Goal: Information Seeking & Learning: Learn about a topic

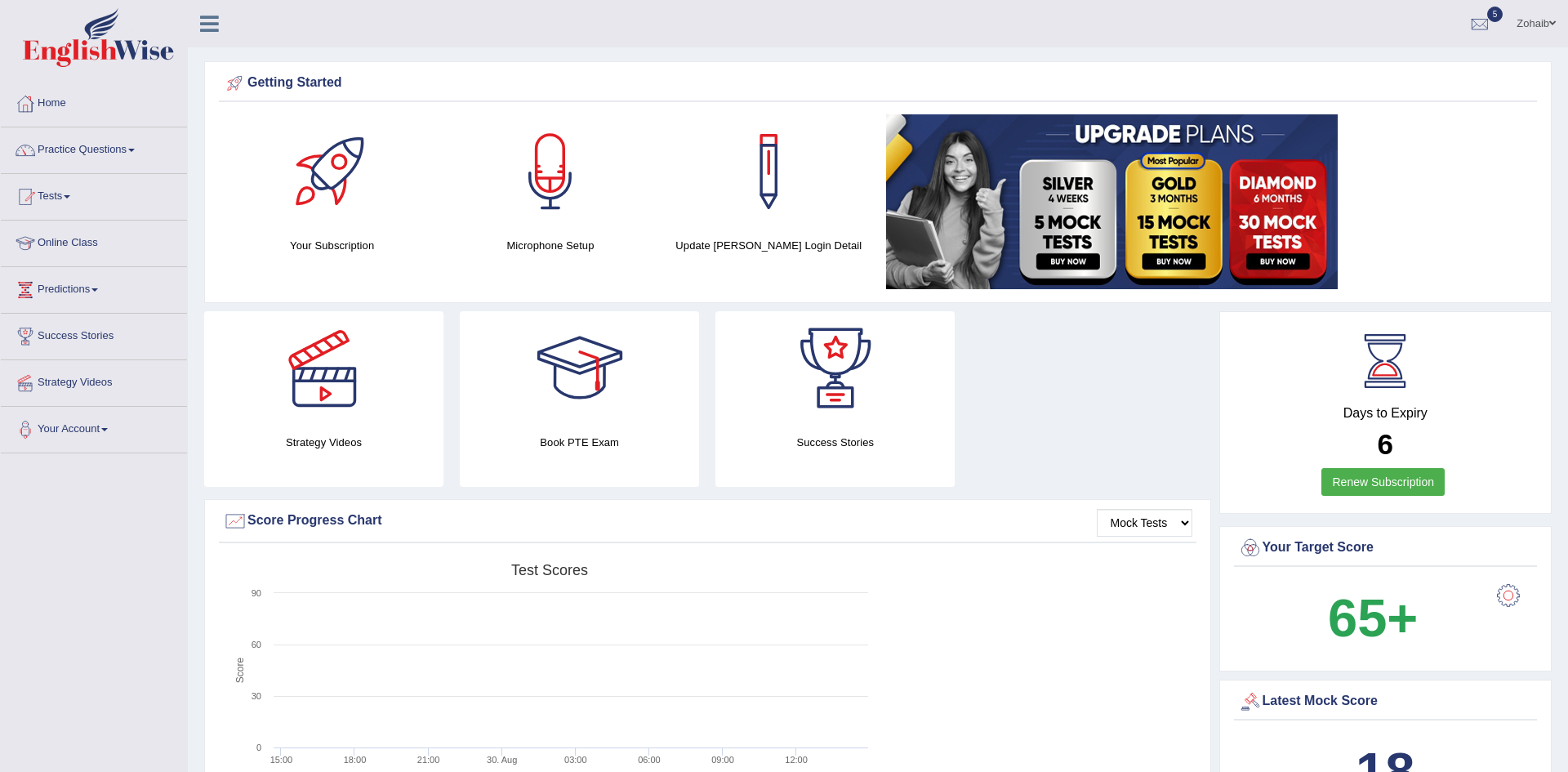
click at [67, 174] on link "Tests" at bounding box center [94, 194] width 186 height 41
click at [56, 153] on link "Practice Questions" at bounding box center [94, 147] width 186 height 41
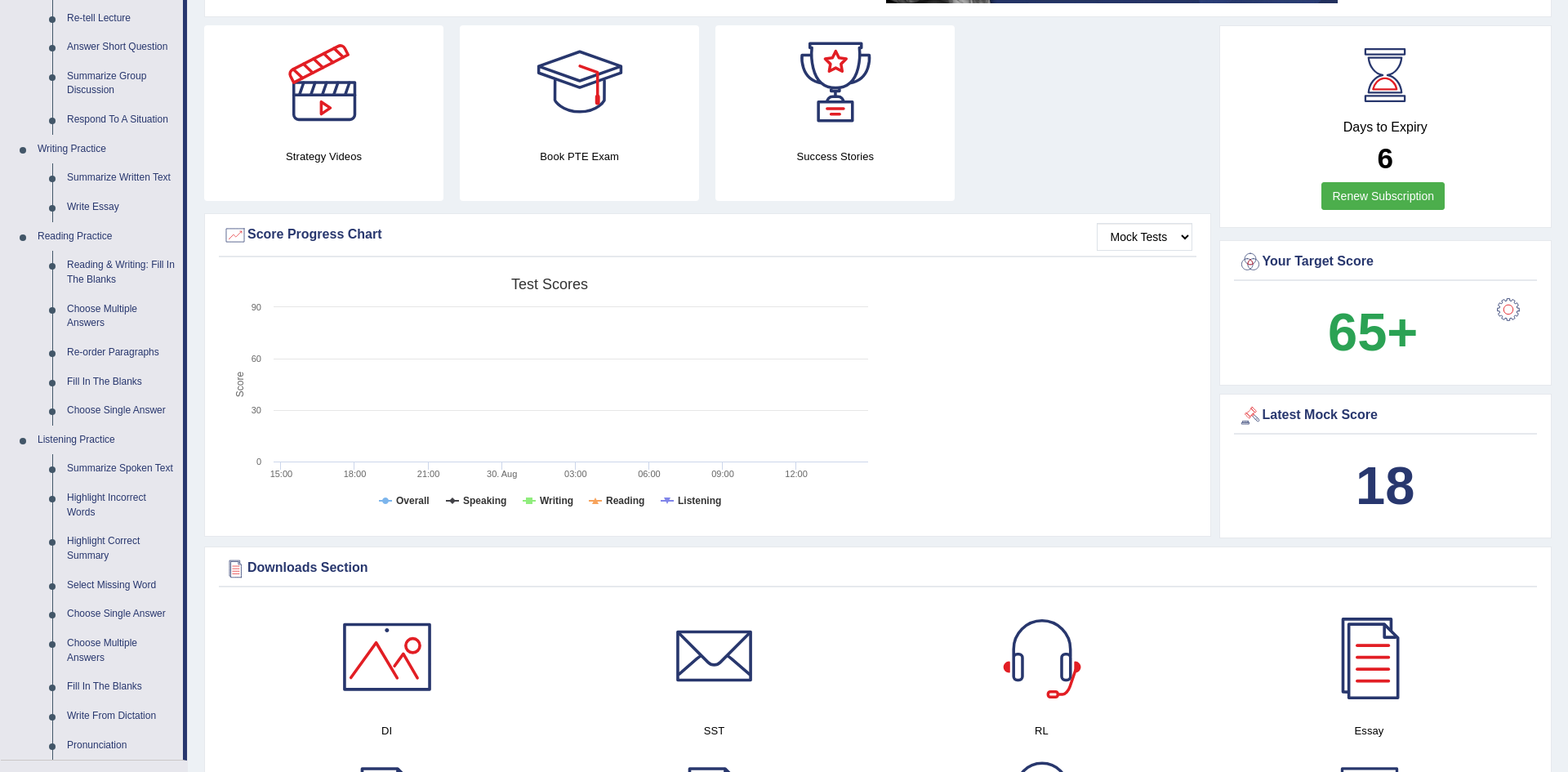
scroll to position [287, 0]
click at [88, 502] on link "Highlight Incorrect Words" at bounding box center [121, 504] width 123 height 43
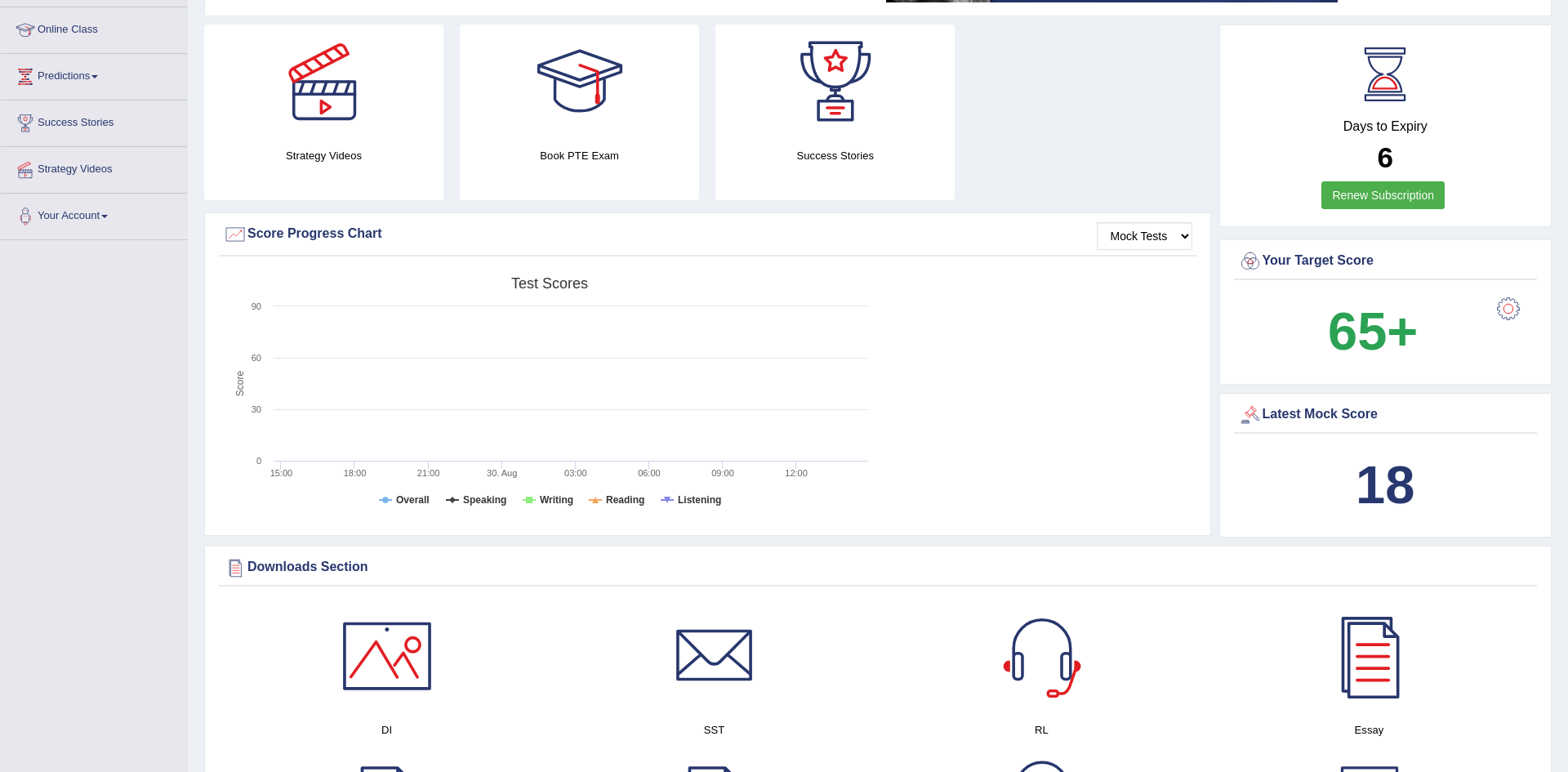
scroll to position [453, 0]
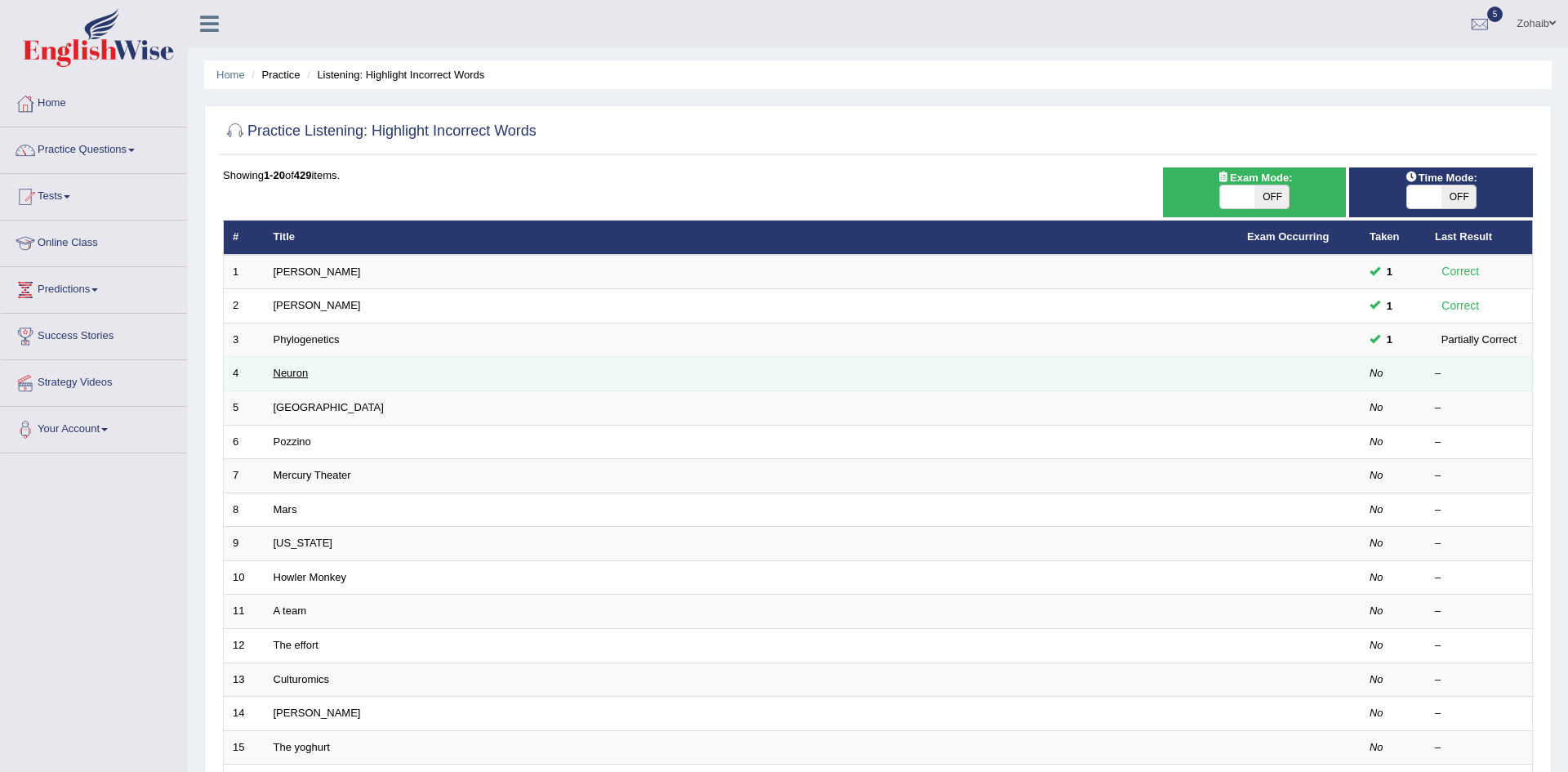
click at [289, 371] on link "Neuron" at bounding box center [291, 373] width 35 height 12
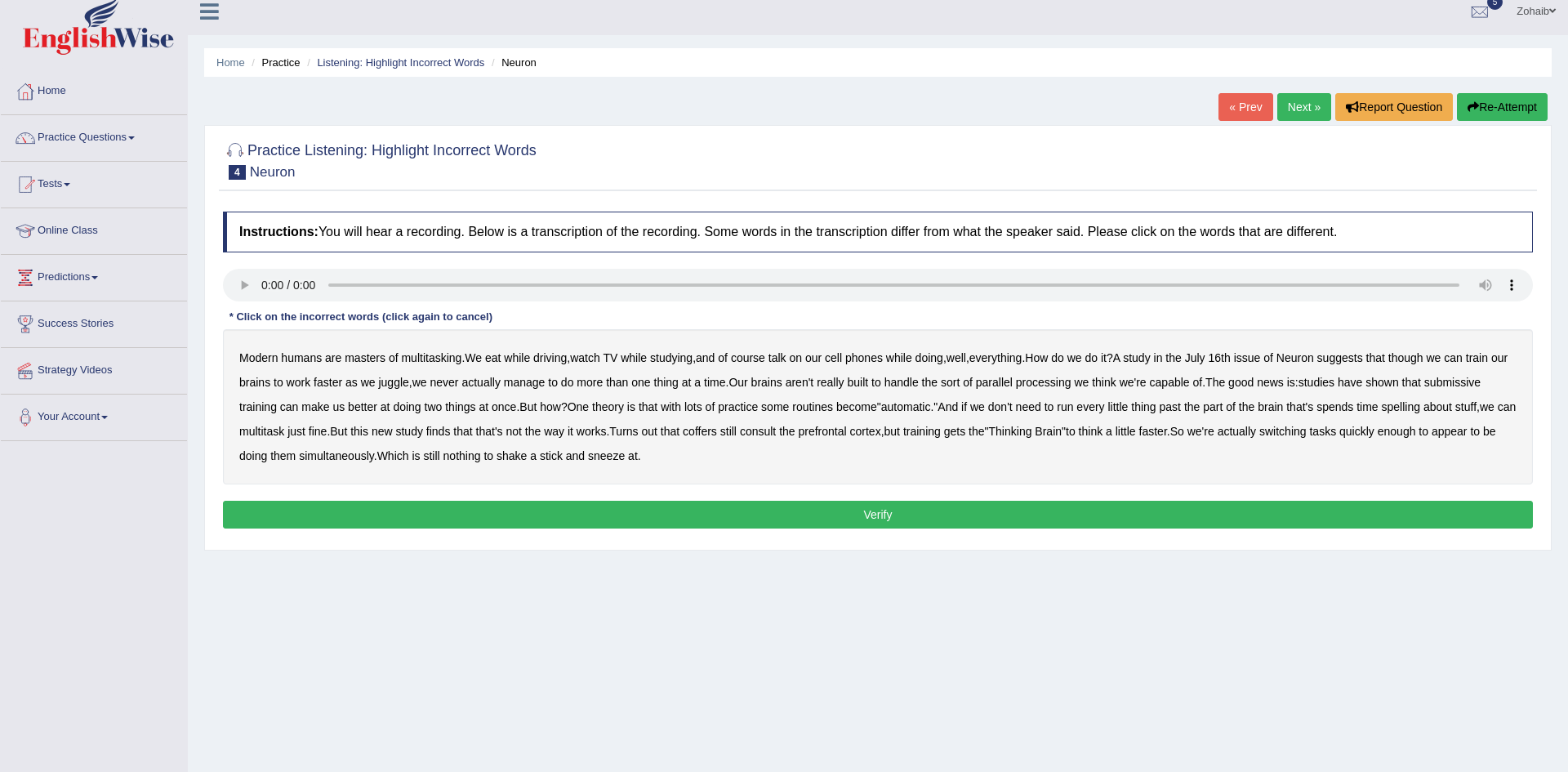
scroll to position [13, 0]
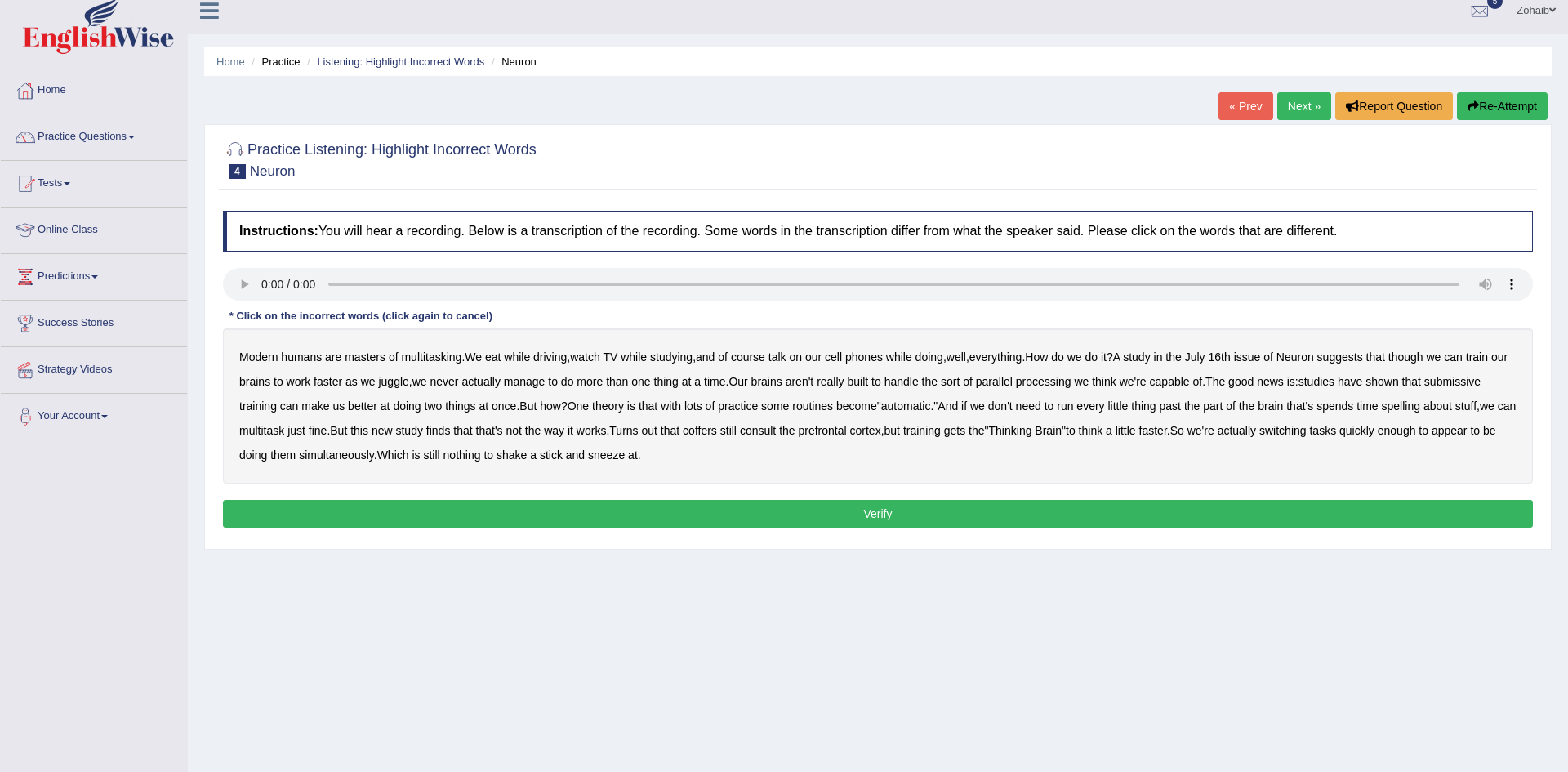
click at [1471, 384] on b "submissive" at bounding box center [1452, 382] width 57 height 13
click at [1407, 411] on b "spelling" at bounding box center [1401, 406] width 38 height 13
click at [717, 428] on b "coffers" at bounding box center [700, 430] width 34 height 13
click at [542, 508] on button "Verify" at bounding box center [878, 513] width 1310 height 27
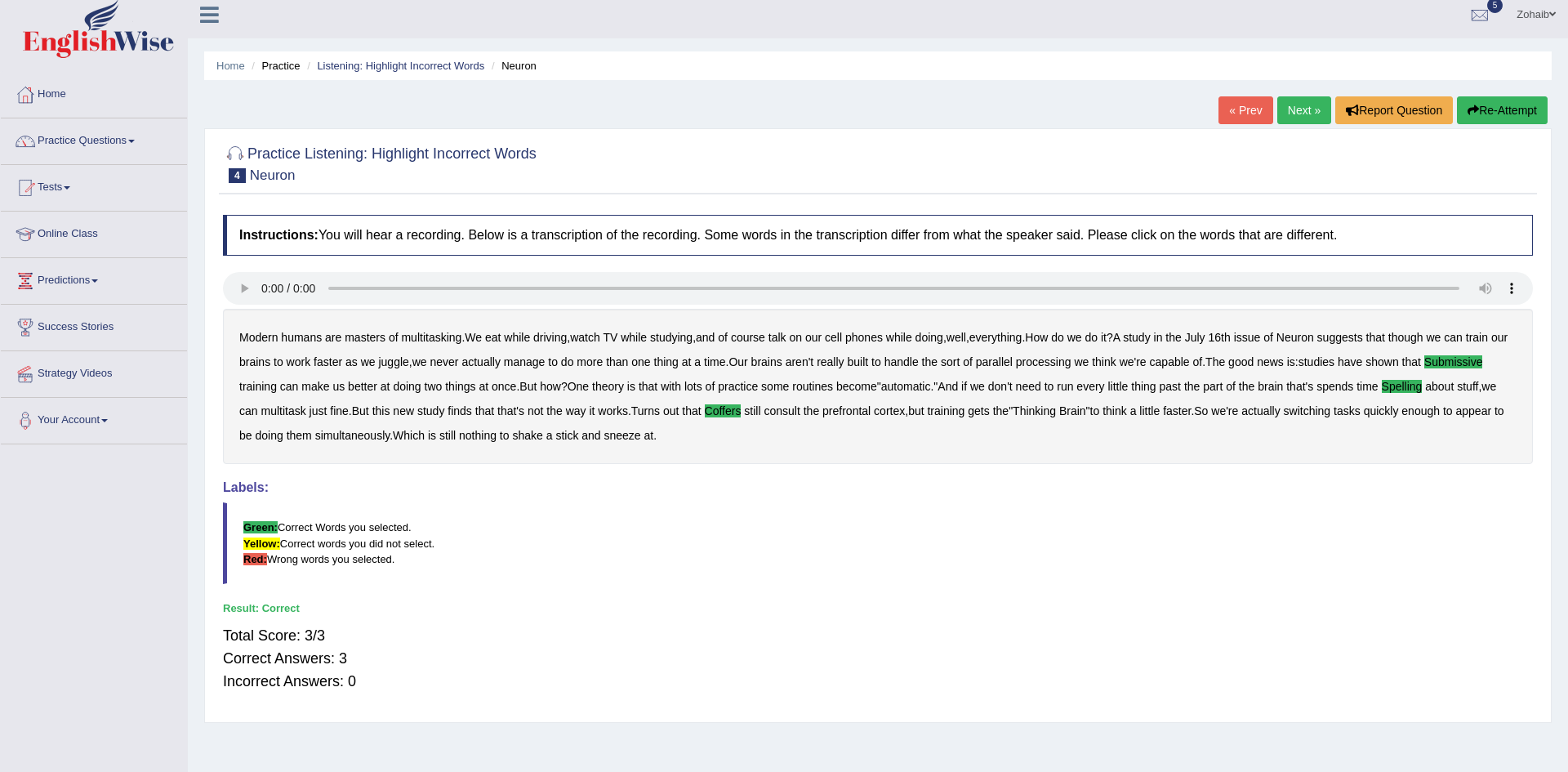
scroll to position [0, 0]
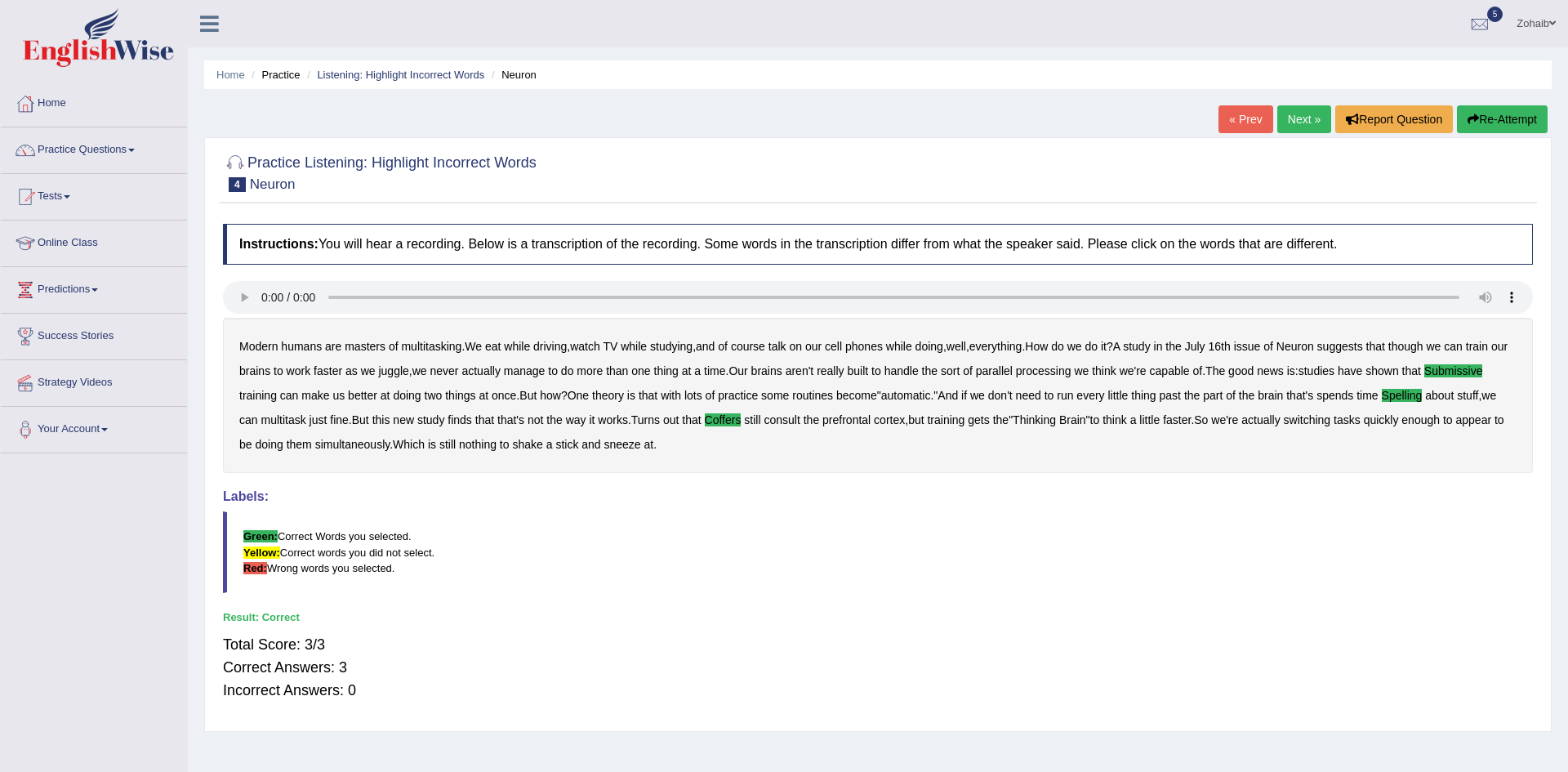
click at [1298, 116] on link "Next »" at bounding box center [1303, 119] width 54 height 27
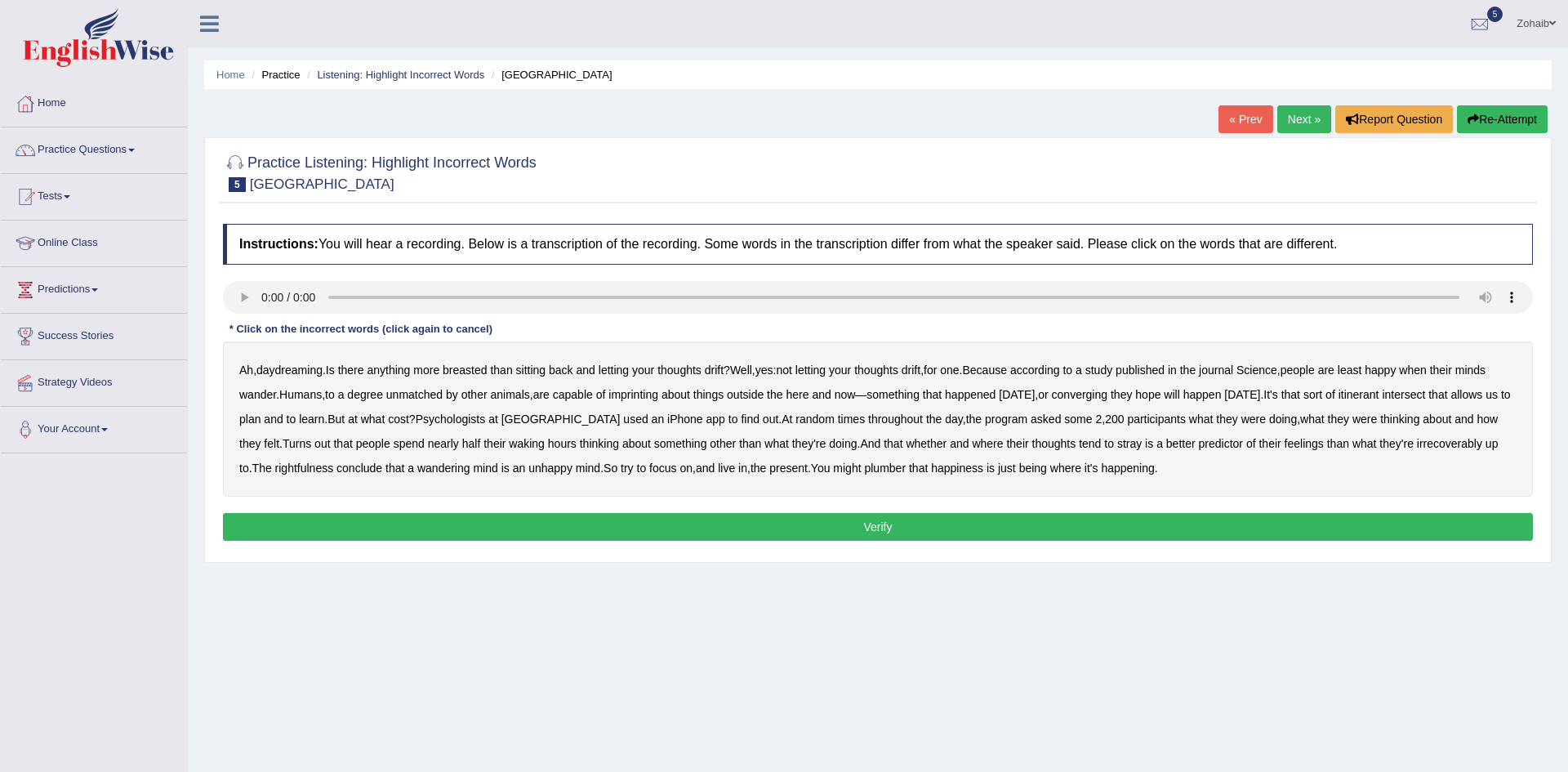
click at [646, 398] on b "imprinting" at bounding box center [633, 394] width 50 height 13
click at [1102, 397] on b "converging" at bounding box center [1080, 394] width 57 height 13
click at [1425, 397] on b "intersect" at bounding box center [1403, 394] width 43 height 13
click at [1465, 443] on b "irrecoverably" at bounding box center [1449, 443] width 66 height 13
click at [310, 464] on b "rightfulness" at bounding box center [304, 468] width 59 height 13
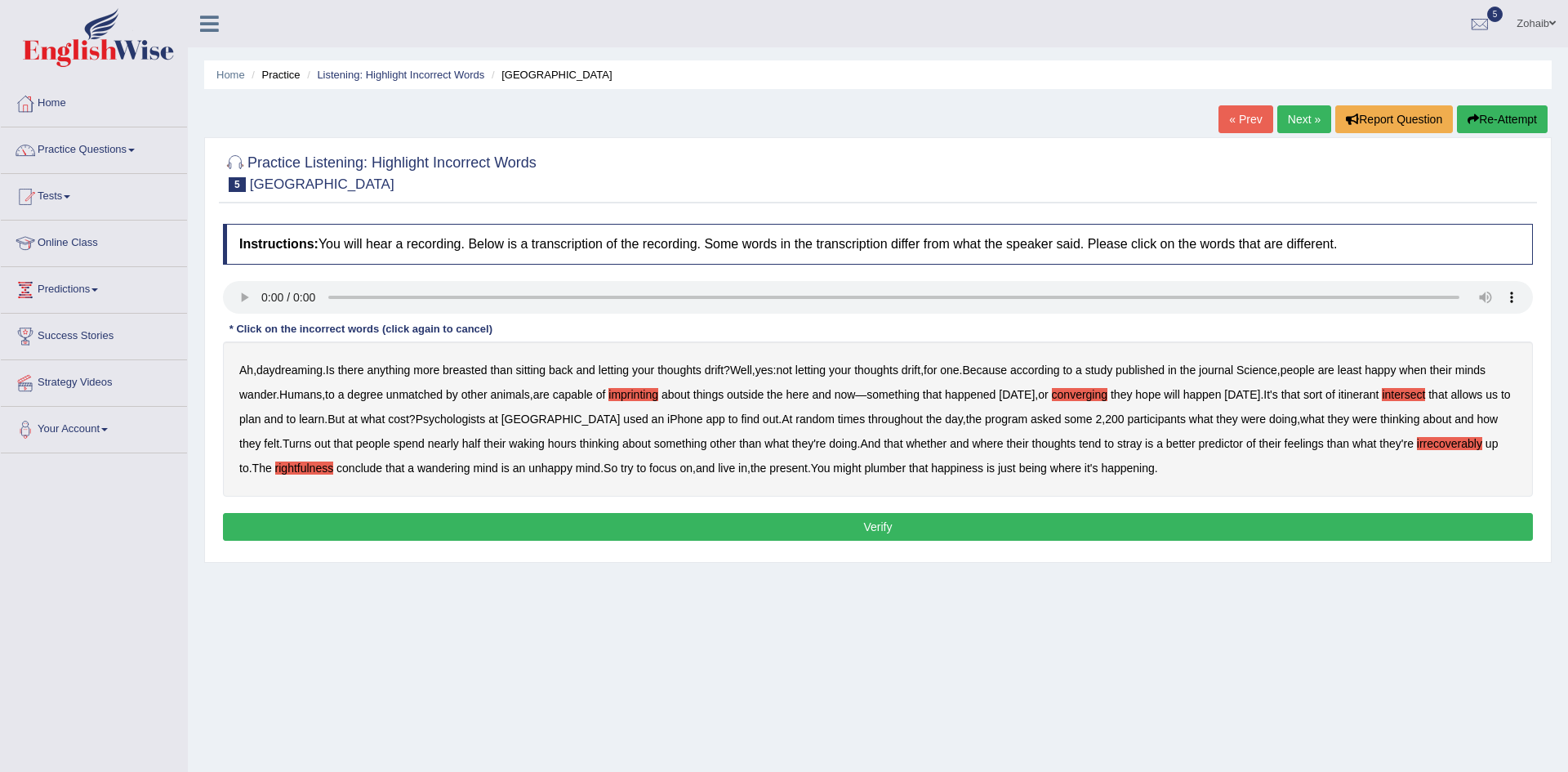
click at [898, 469] on b "plumber" at bounding box center [885, 468] width 42 height 13
click at [868, 532] on button "Verify" at bounding box center [878, 526] width 1310 height 27
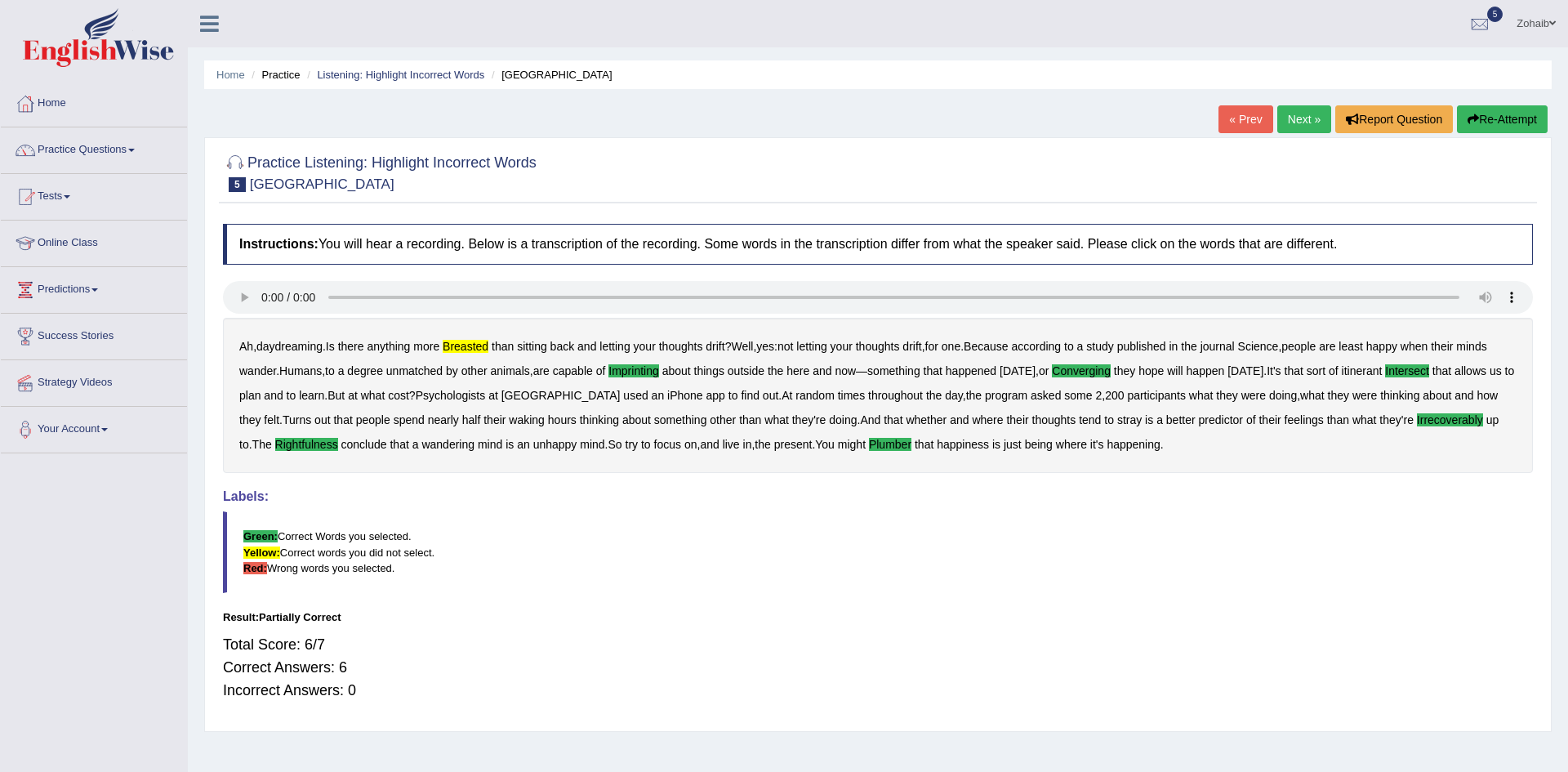
click at [1288, 117] on link "Next »" at bounding box center [1303, 119] width 54 height 27
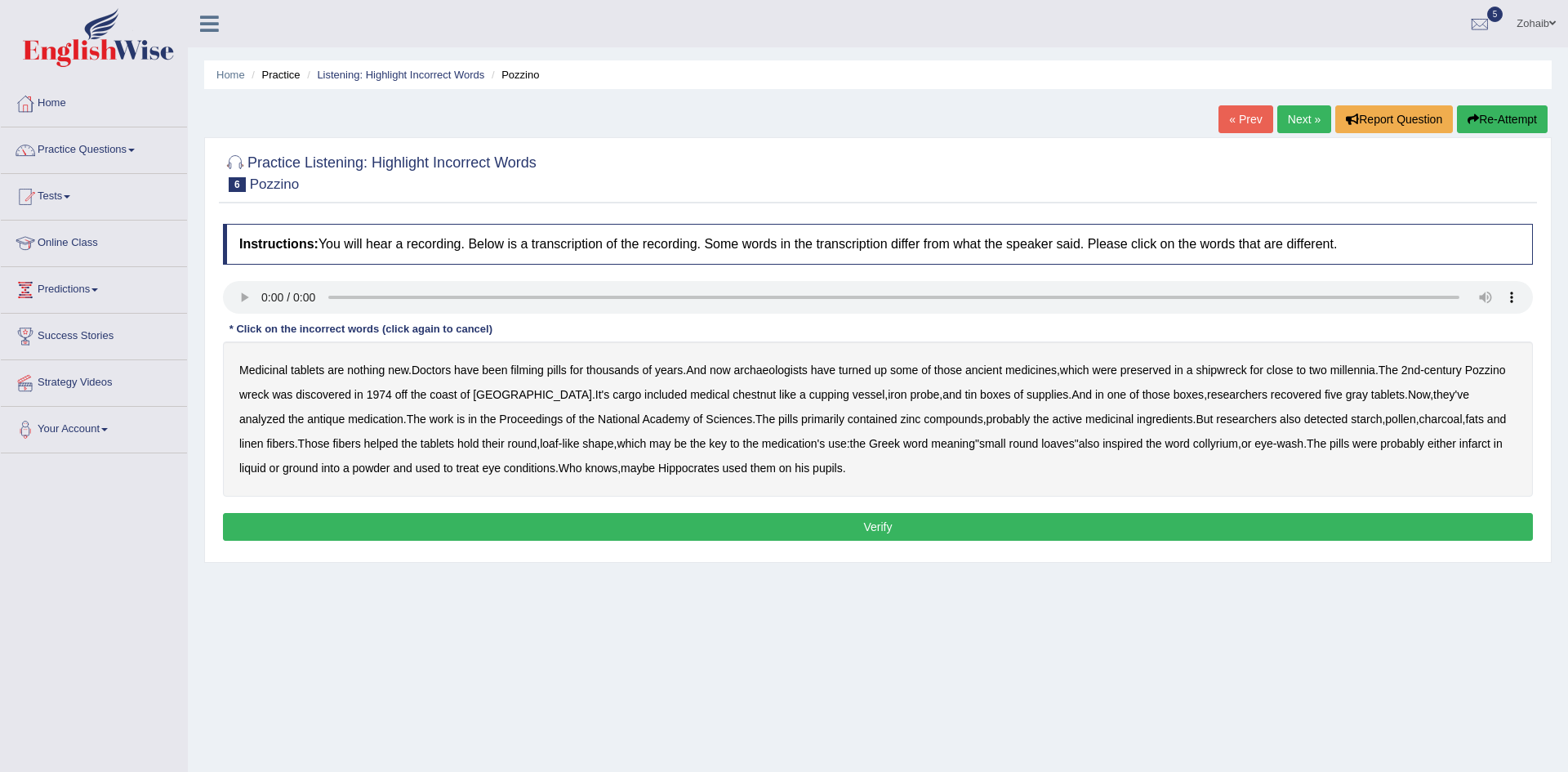
click at [537, 374] on b "filming" at bounding box center [527, 370] width 32 height 13
click at [733, 392] on b "chestnut" at bounding box center [754, 394] width 43 height 13
click at [1459, 448] on b "infarct" at bounding box center [1474, 443] width 31 height 13
click at [690, 515] on button "Verify" at bounding box center [878, 526] width 1310 height 27
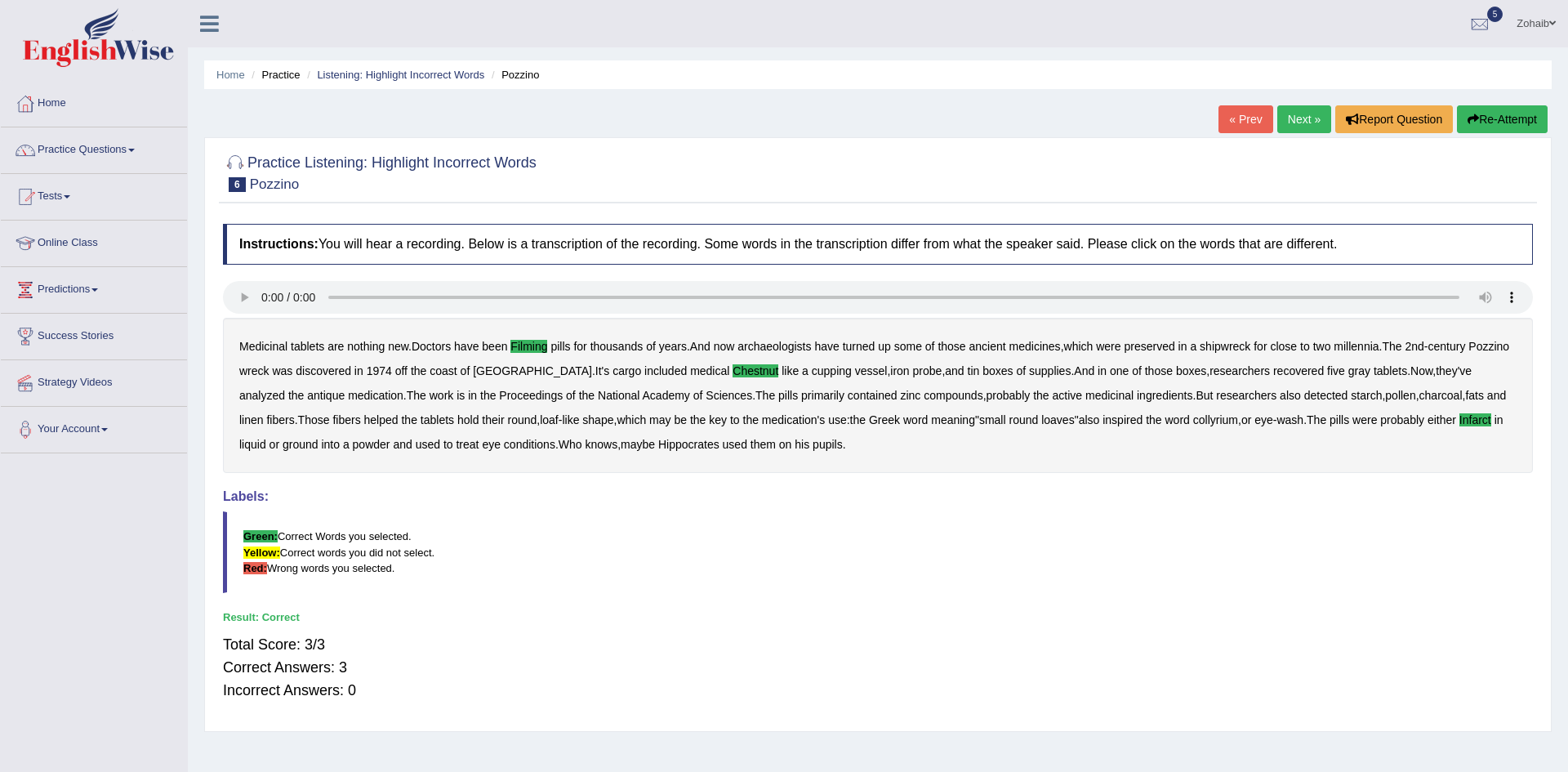
click at [1293, 123] on link "Next »" at bounding box center [1303, 119] width 54 height 27
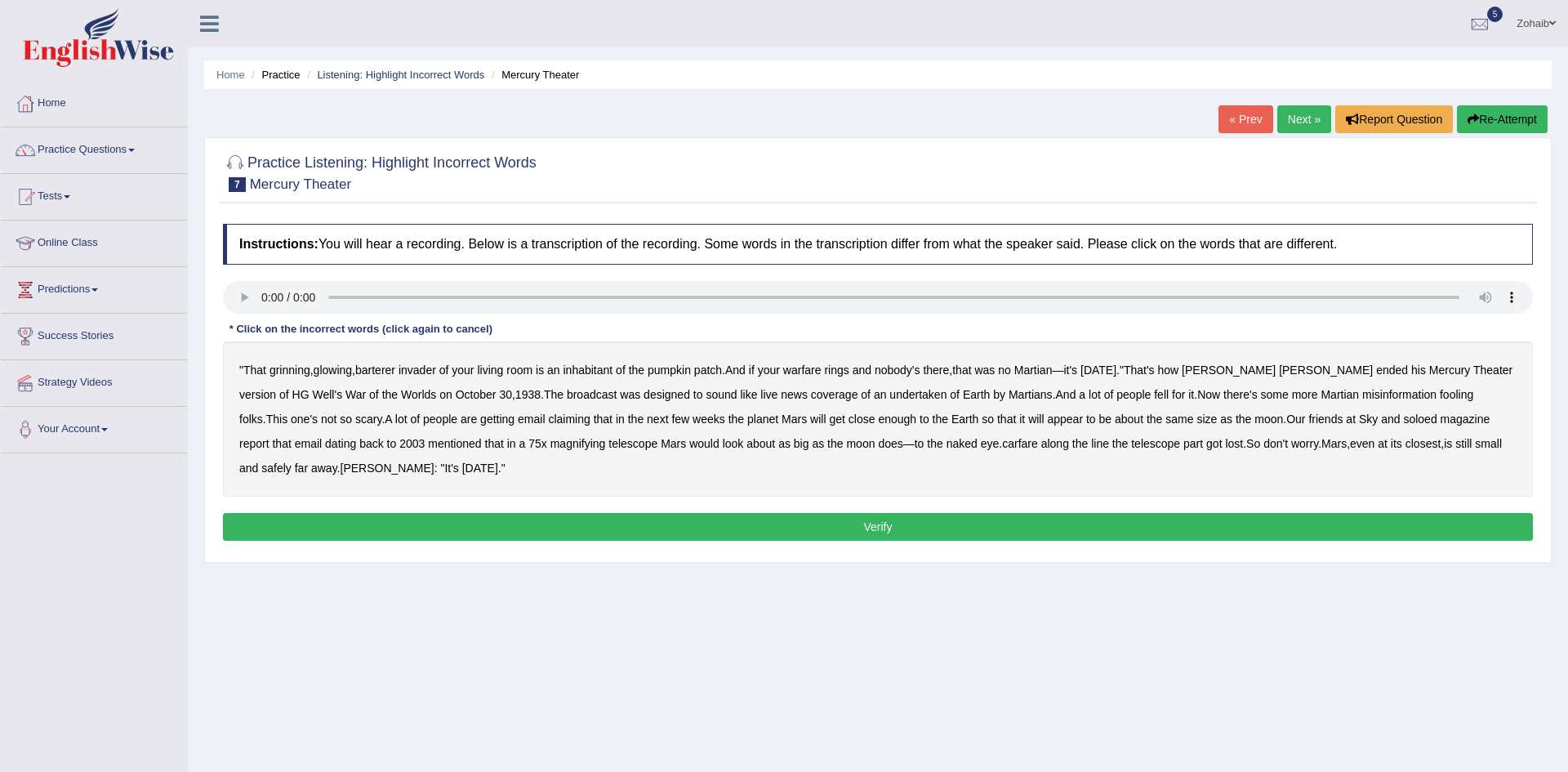
click at [378, 374] on b "barterer" at bounding box center [375, 370] width 40 height 13
click at [889, 392] on b "undertaken" at bounding box center [918, 394] width 57 height 13
click at [1402, 419] on b "soloed" at bounding box center [1419, 419] width 33 height 13
click at [1002, 447] on b "carfare" at bounding box center [1019, 443] width 36 height 13
click at [784, 517] on button "Verify" at bounding box center [878, 526] width 1310 height 27
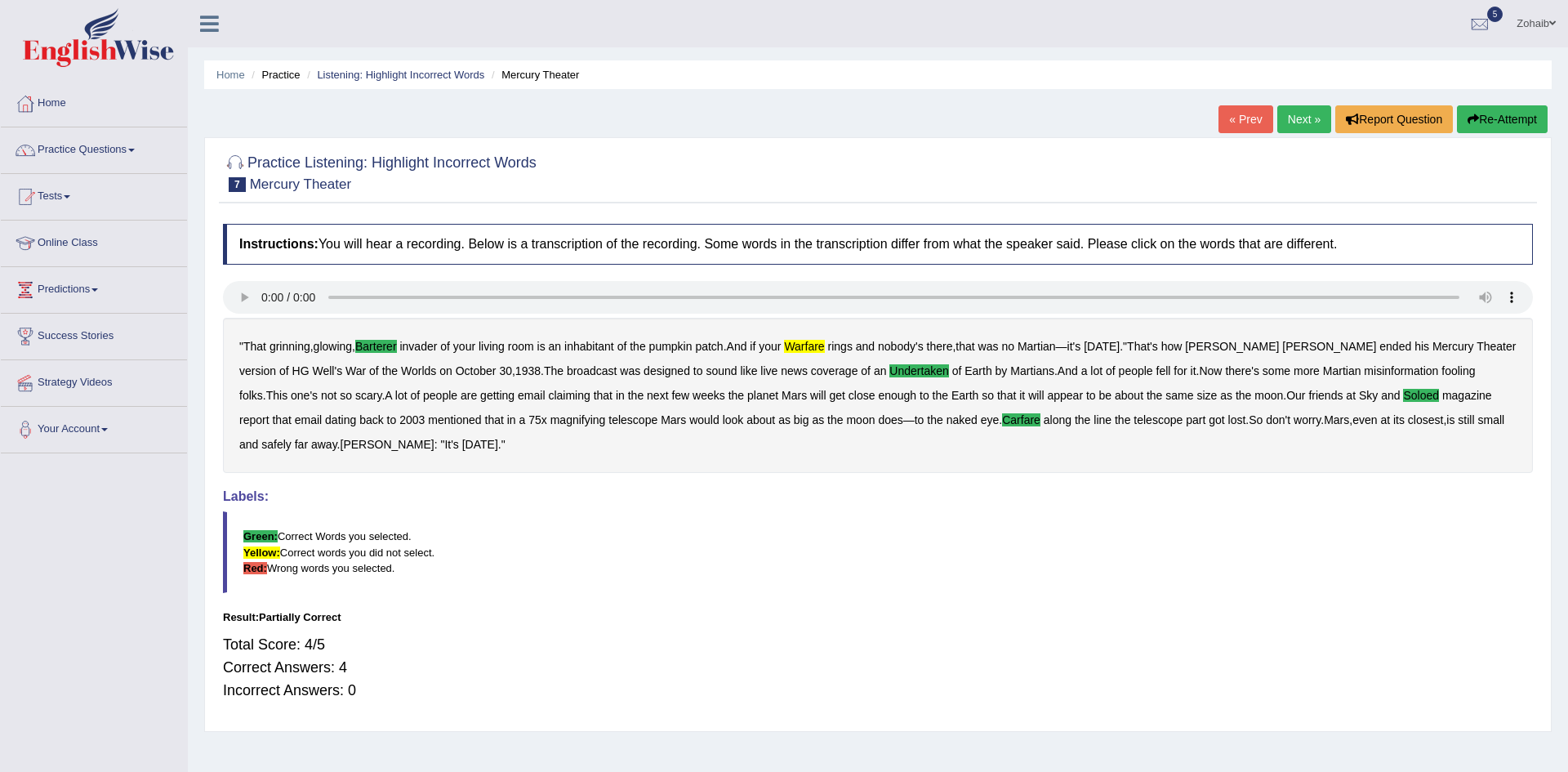
click at [1299, 115] on link "Next »" at bounding box center [1303, 119] width 54 height 27
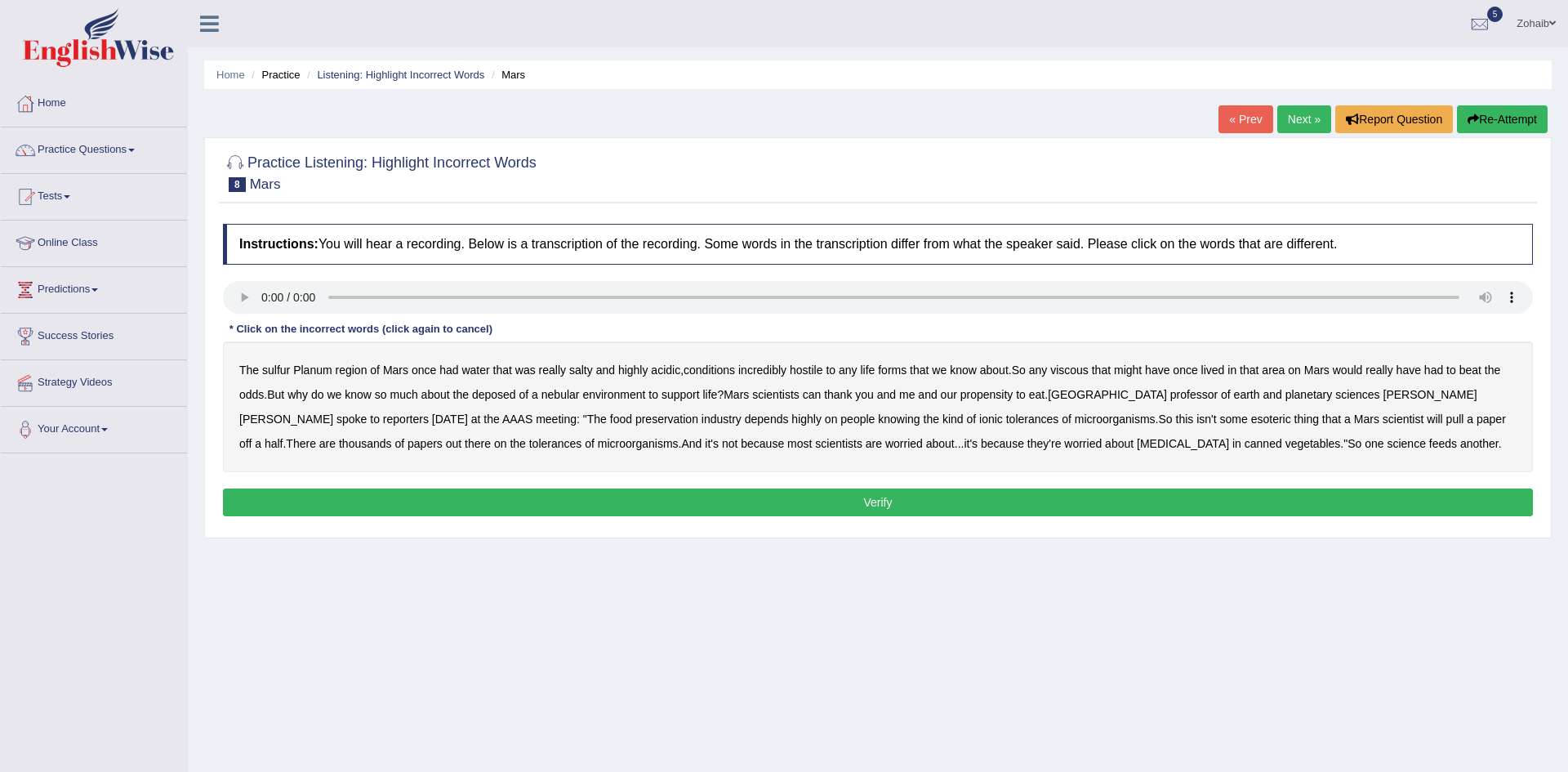
click at [1235, 121] on link "« Prev" at bounding box center [1245, 119] width 54 height 27
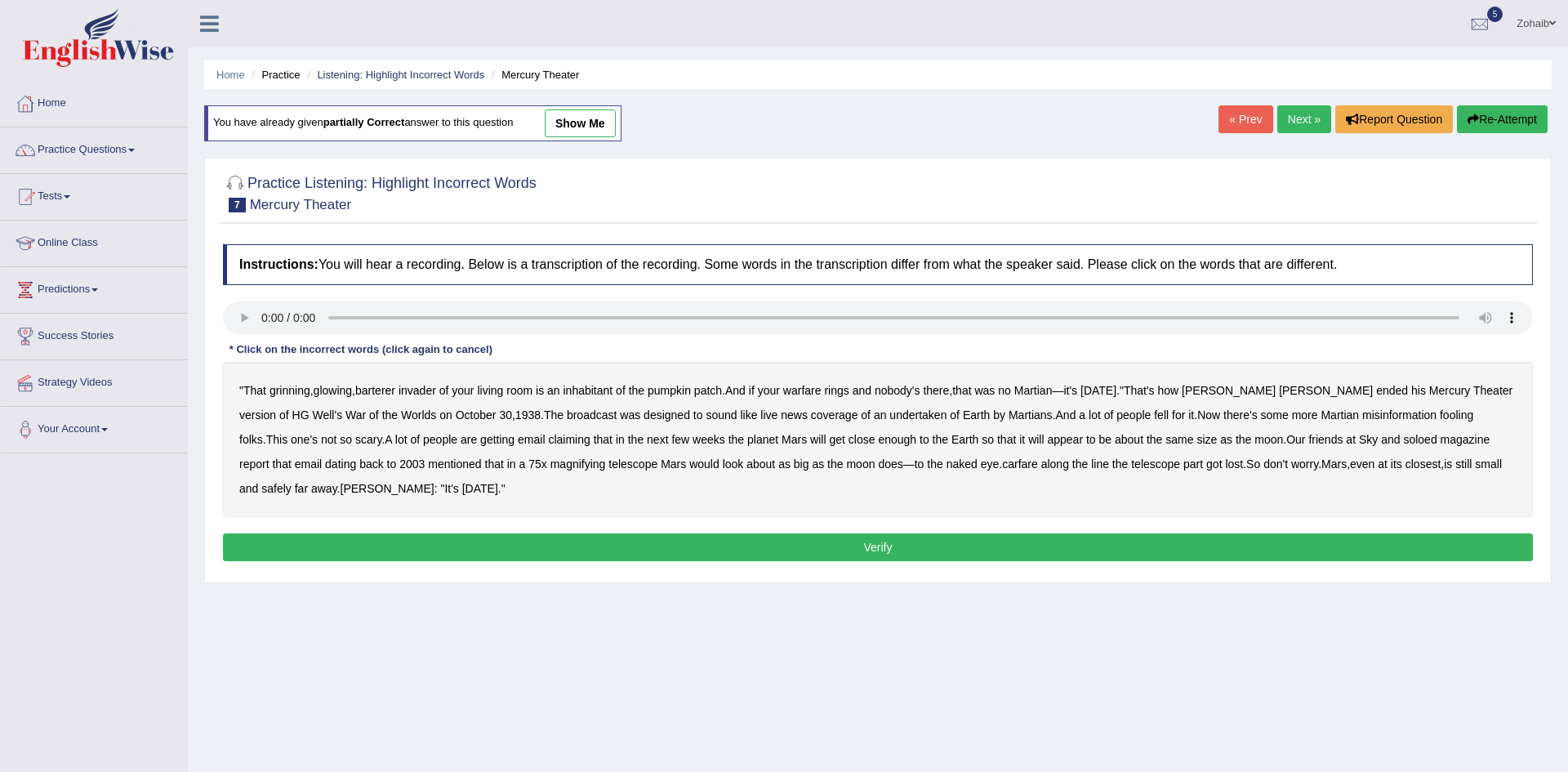
click at [1307, 115] on link "Next »" at bounding box center [1303, 119] width 54 height 27
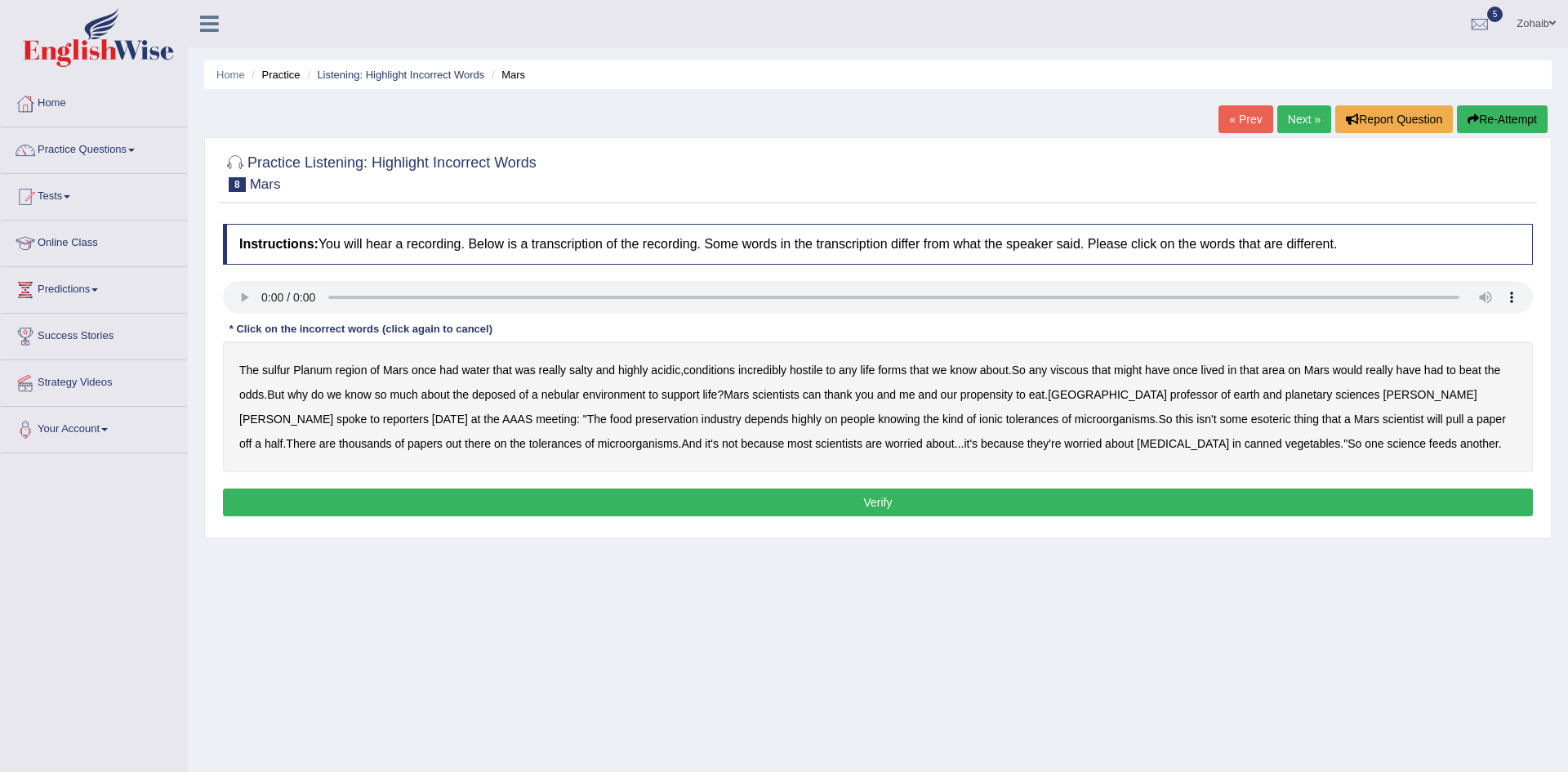
click at [275, 368] on b "sulfur" at bounding box center [275, 370] width 27 height 13
click at [1075, 369] on b "viscous" at bounding box center [1069, 370] width 38 height 13
click at [495, 396] on b "deposed" at bounding box center [493, 394] width 44 height 13
click at [567, 397] on b "nebular" at bounding box center [561, 394] width 38 height 13
click at [815, 449] on b "scientists" at bounding box center [838, 443] width 47 height 13
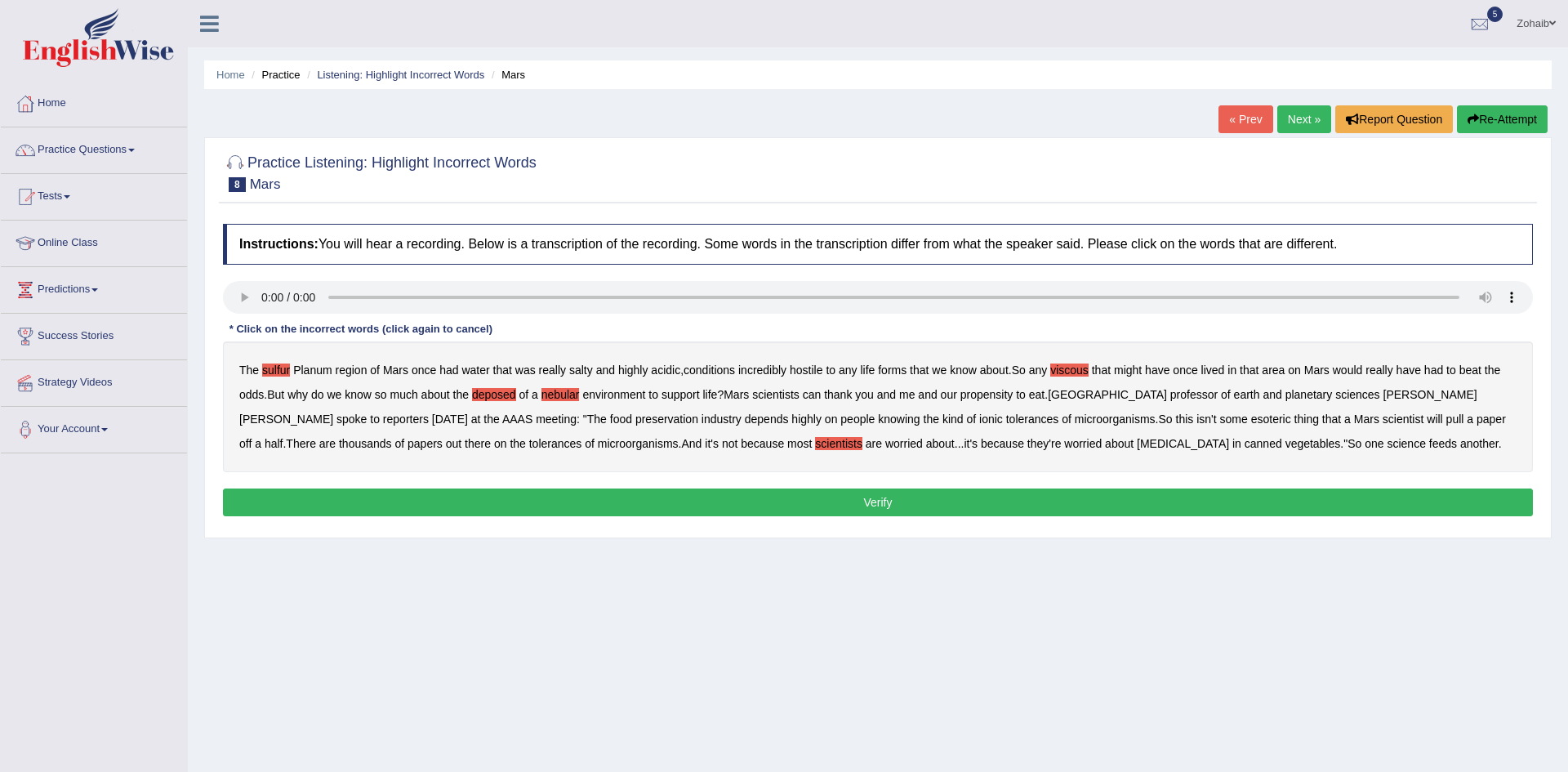
click at [896, 489] on button "Verify" at bounding box center [878, 502] width 1310 height 27
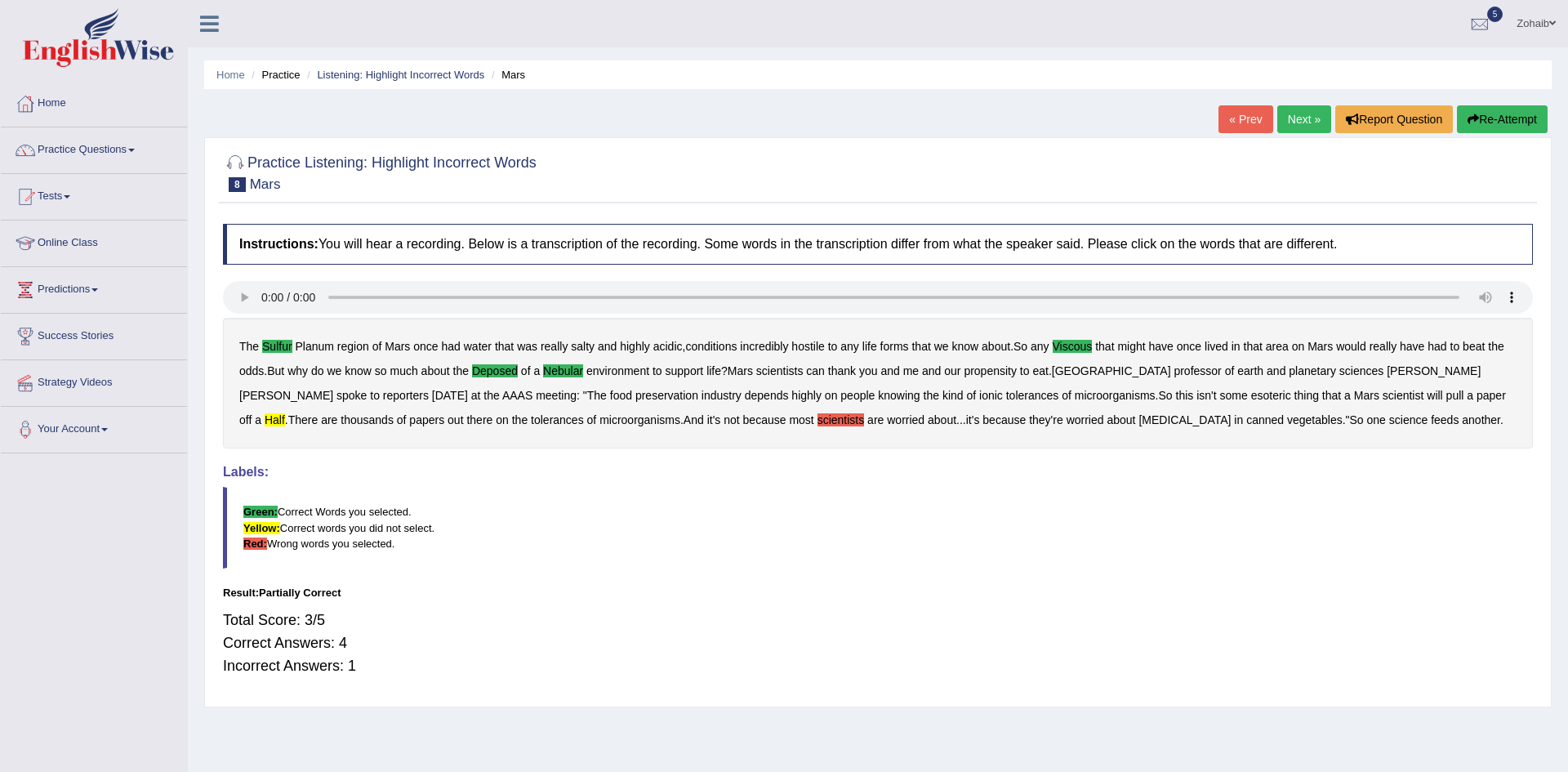
click at [1284, 113] on link "Next »" at bounding box center [1303, 119] width 54 height 27
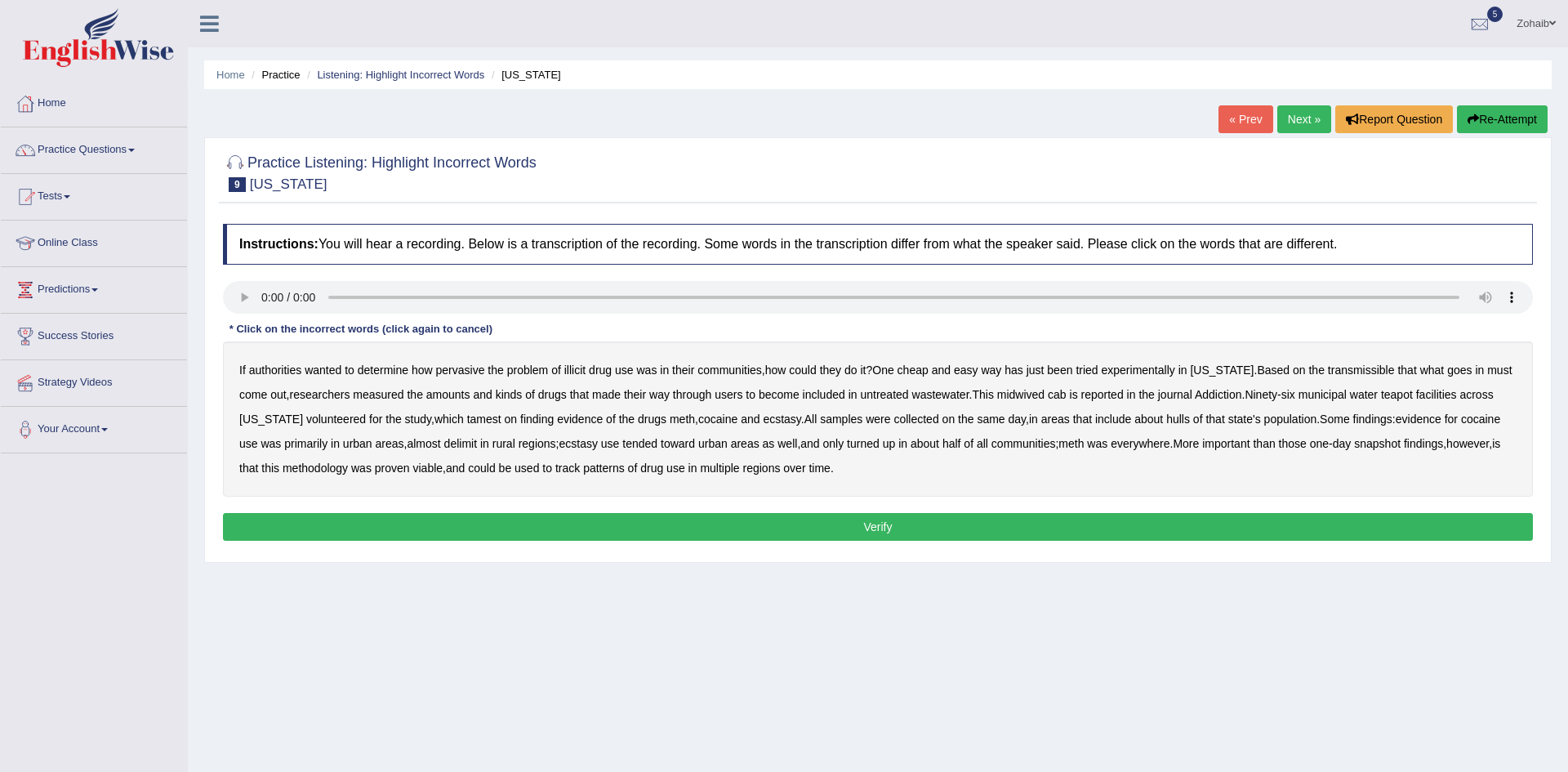
click at [1328, 369] on b "transmissible" at bounding box center [1361, 370] width 67 height 13
click at [997, 394] on b "midwived" at bounding box center [1021, 394] width 47 height 13
click at [467, 422] on b "tamest" at bounding box center [484, 419] width 34 height 13
click at [1166, 423] on b "hulls" at bounding box center [1178, 419] width 23 height 13
click at [392, 523] on button "Verify" at bounding box center [878, 526] width 1310 height 27
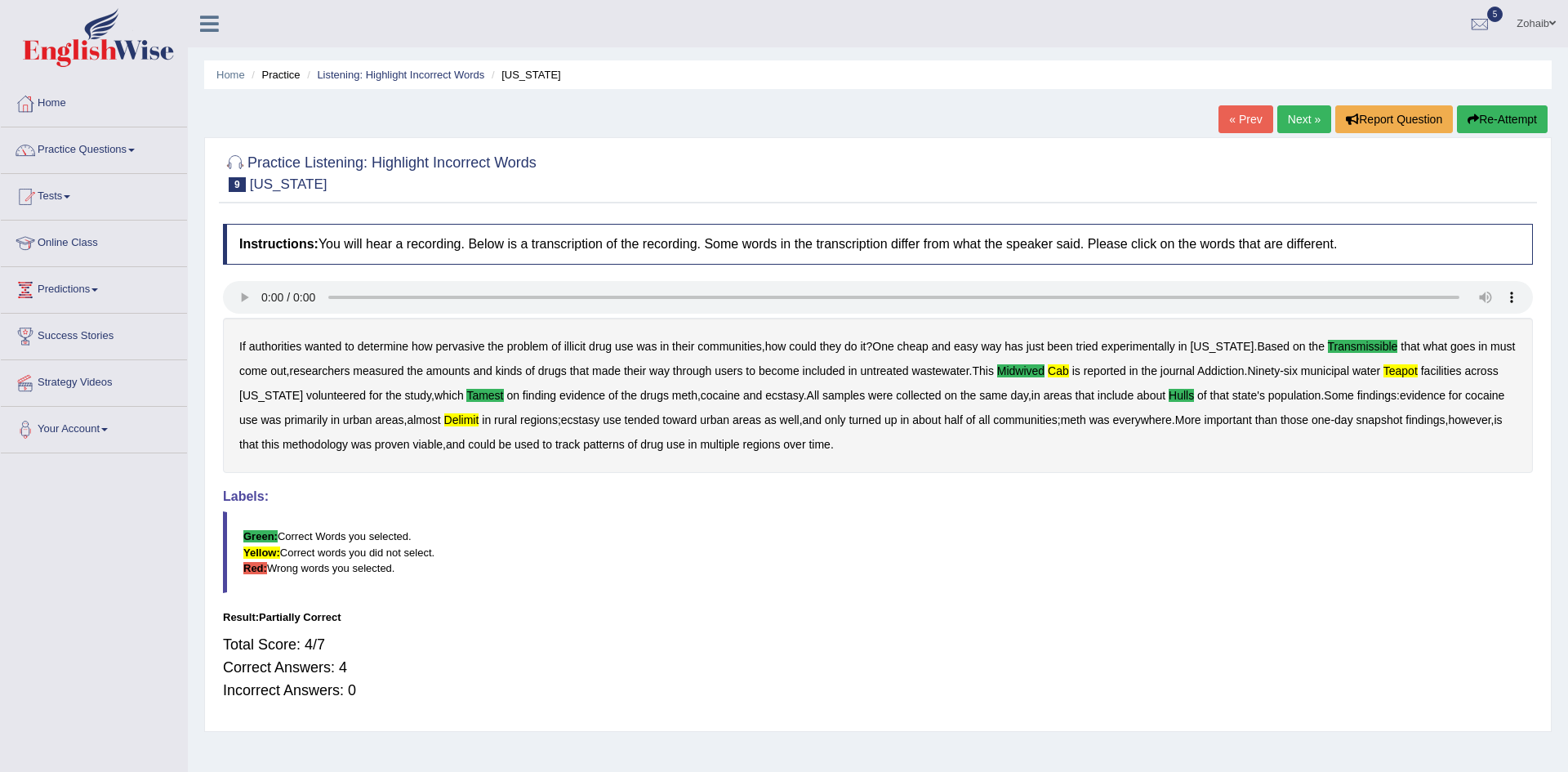
scroll to position [2, 0]
click at [1302, 113] on link "Next »" at bounding box center [1303, 117] width 54 height 27
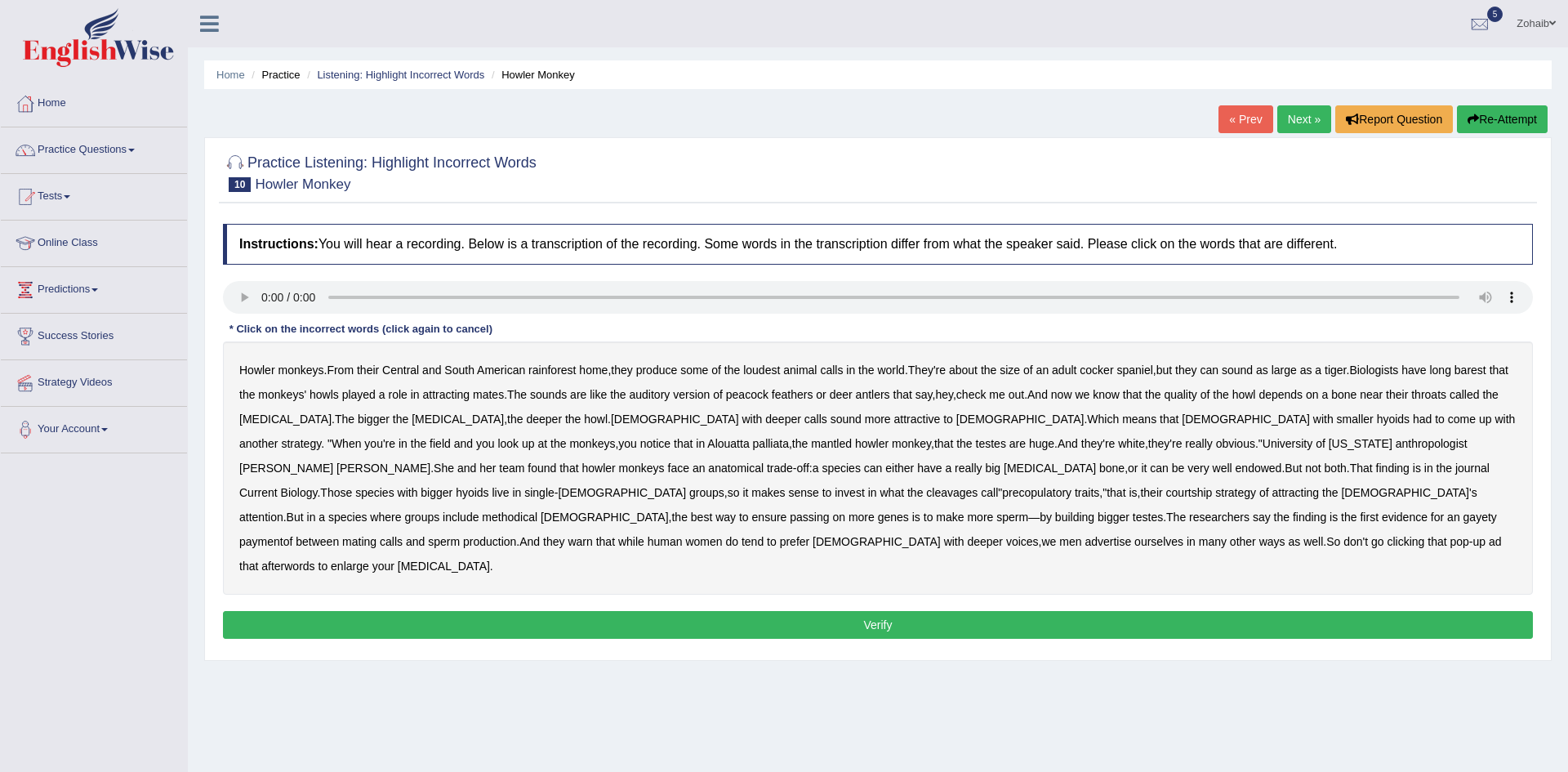
click at [1439, 460] on div "Howler monkeys . From their Central and South American rainforest home , they p…" at bounding box center [878, 468] width 1310 height 253
click at [977, 486] on b "cleavages" at bounding box center [952, 492] width 52 height 13
click at [537, 511] on b "methodical" at bounding box center [509, 517] width 56 height 13
click at [1463, 523] on b "gayety" at bounding box center [1480, 517] width 33 height 13
click at [314, 559] on b "afterwords" at bounding box center [288, 566] width 53 height 13
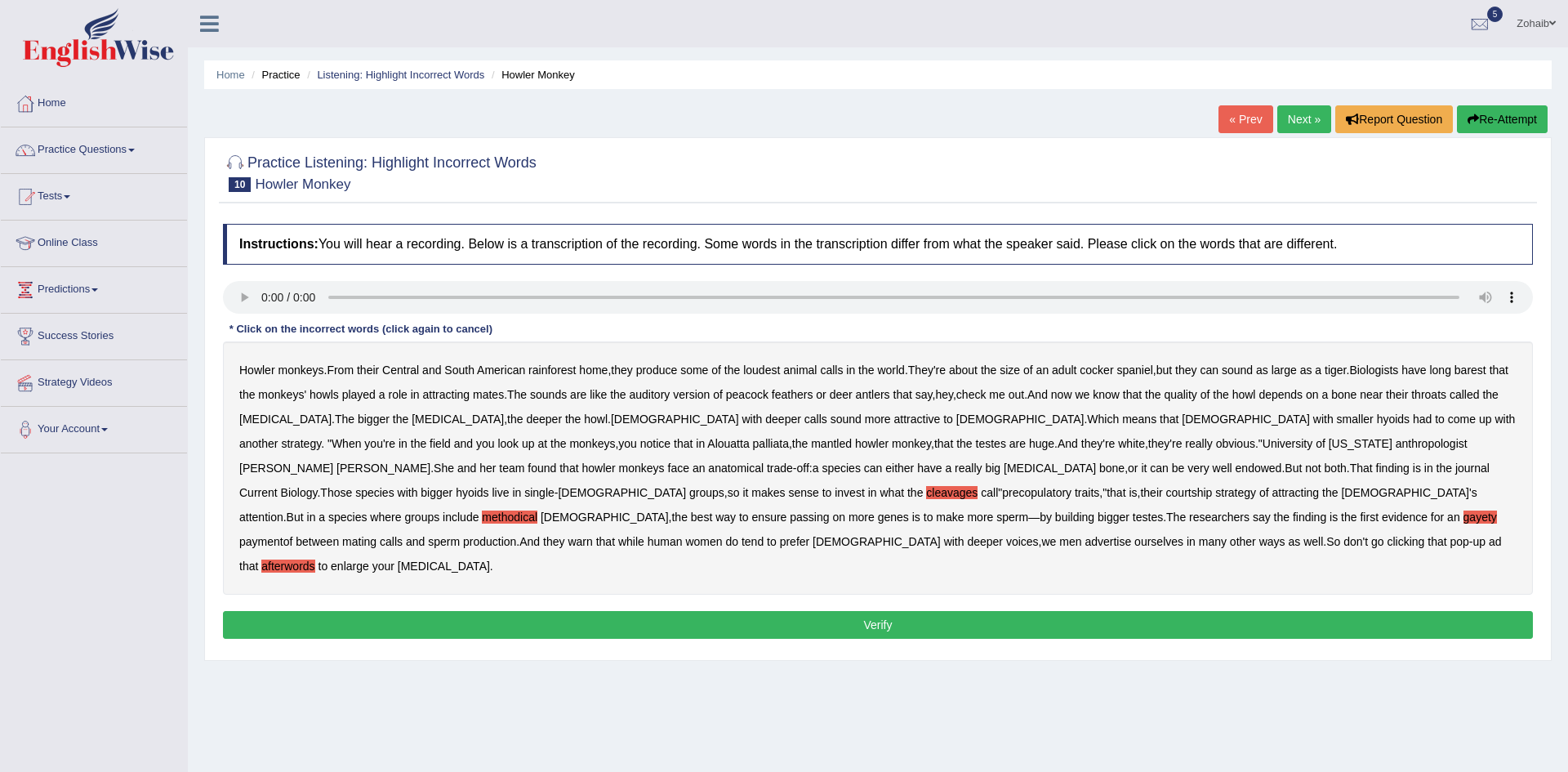
click at [524, 586] on div "Instructions: You will hear a recording. Below is a transcription of the record…" at bounding box center [878, 433] width 1318 height 436
click at [524, 611] on button "Verify" at bounding box center [878, 624] width 1310 height 27
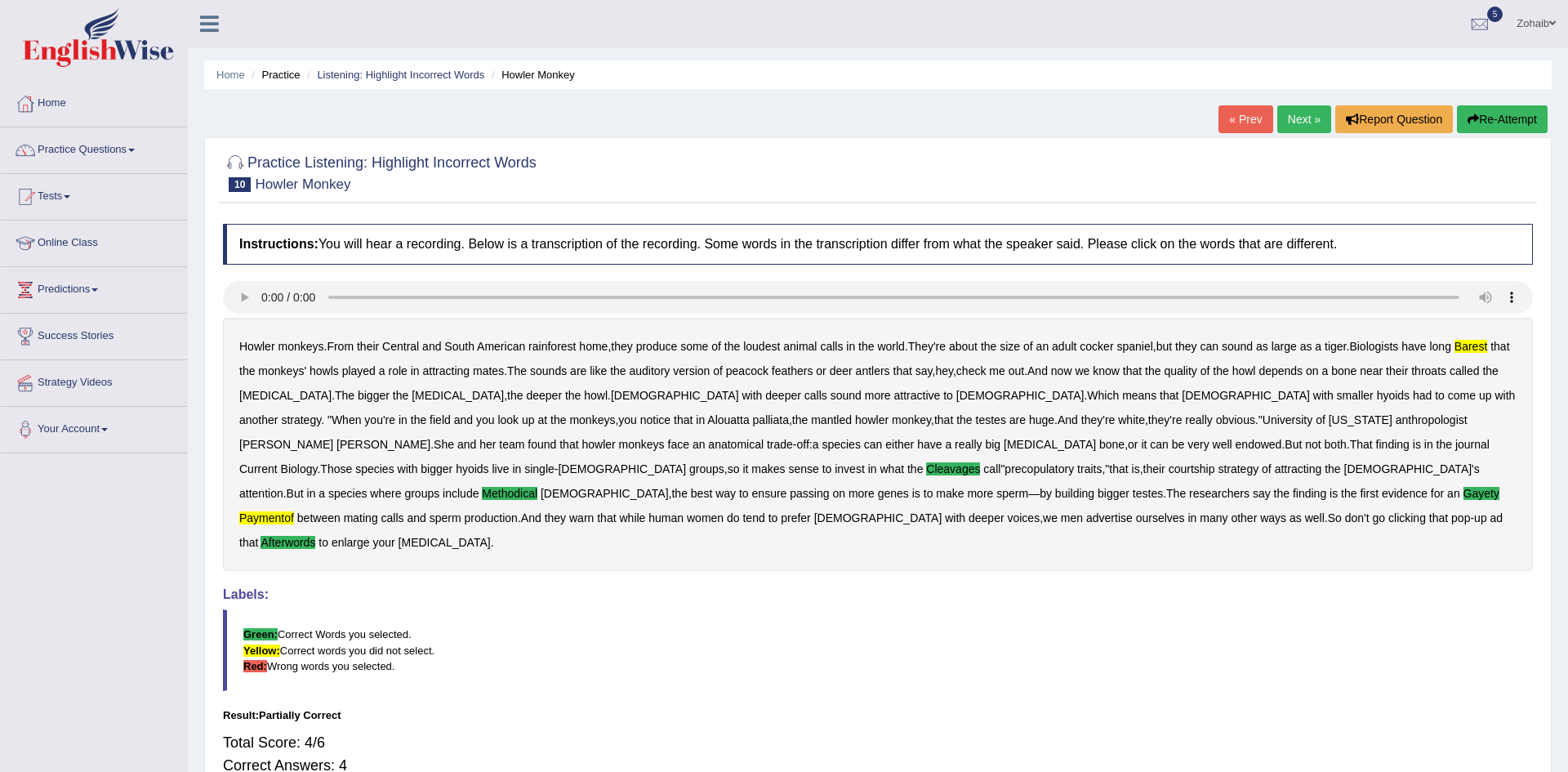
click at [1495, 116] on button "Re-Attempt" at bounding box center [1501, 119] width 91 height 27
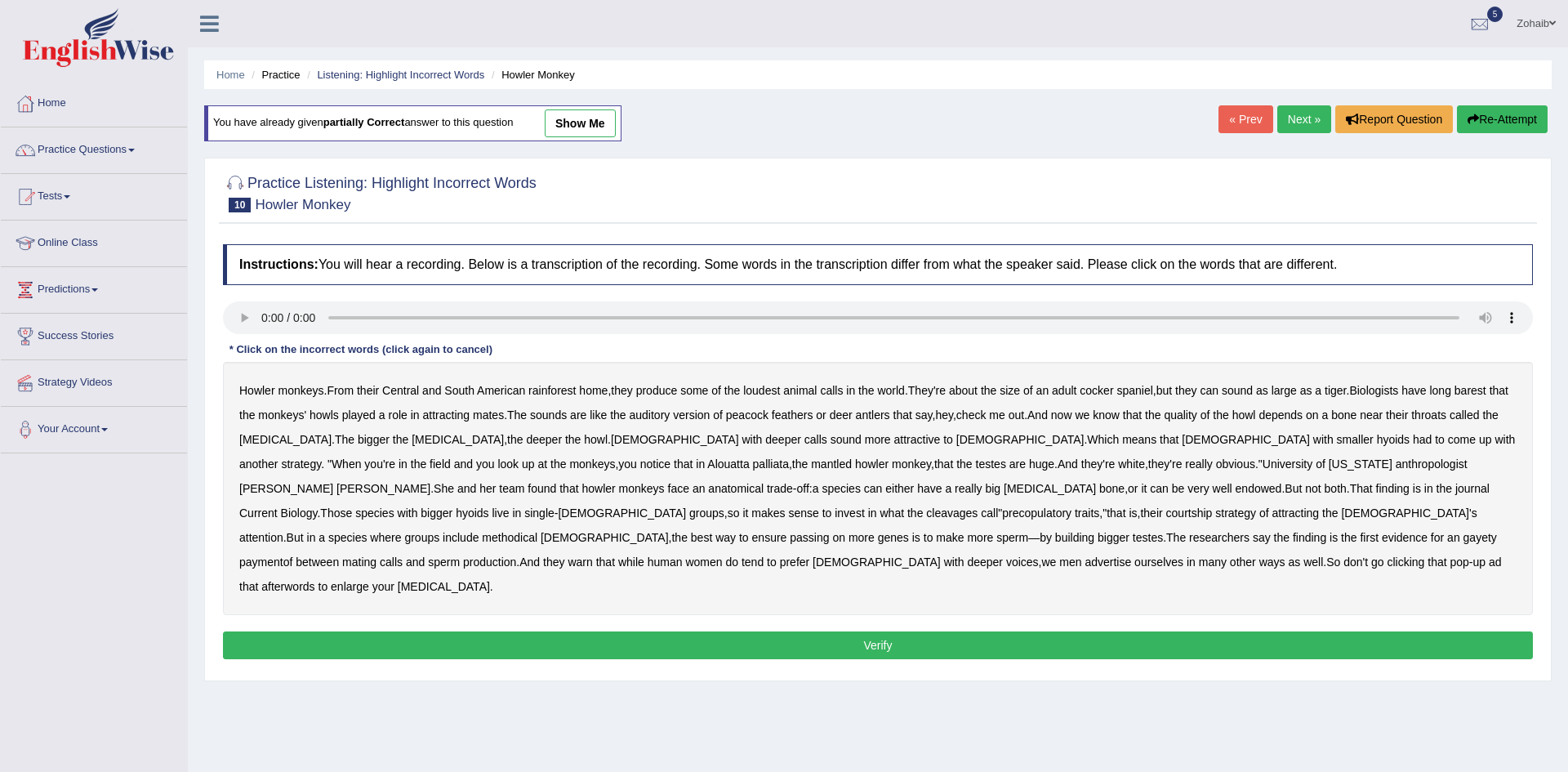
click at [1472, 401] on div "Howler monkeys . From their Central and South American rainforest home , they p…" at bounding box center [878, 488] width 1310 height 253
click at [1466, 393] on b "barest" at bounding box center [1470, 390] width 32 height 13
